Goal: Find contact information: Obtain details needed to contact an individual or organization

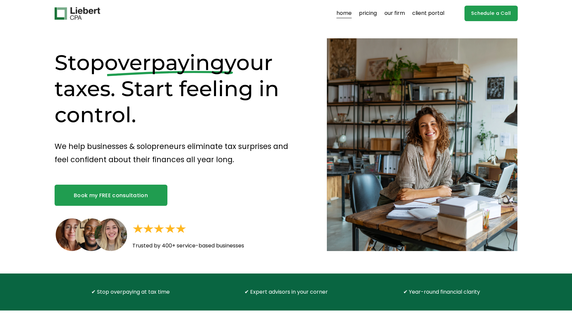
click at [373, 12] on link "pricing" at bounding box center [368, 13] width 18 height 11
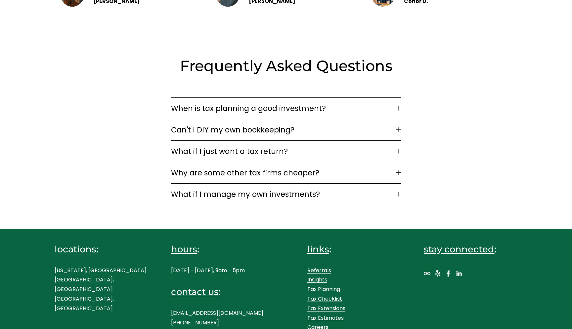
scroll to position [951, 0]
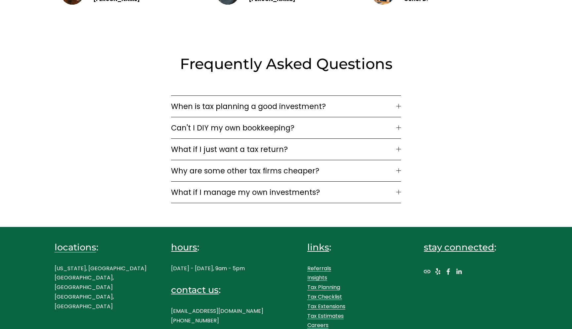
click at [243, 308] on p "[EMAIL_ADDRESS][DOMAIN_NAME] [PHONE_NUMBER]" at bounding box center [218, 316] width 94 height 19
copy p "[EMAIL_ADDRESS][DOMAIN_NAME]"
